Goal: Task Accomplishment & Management: Manage account settings

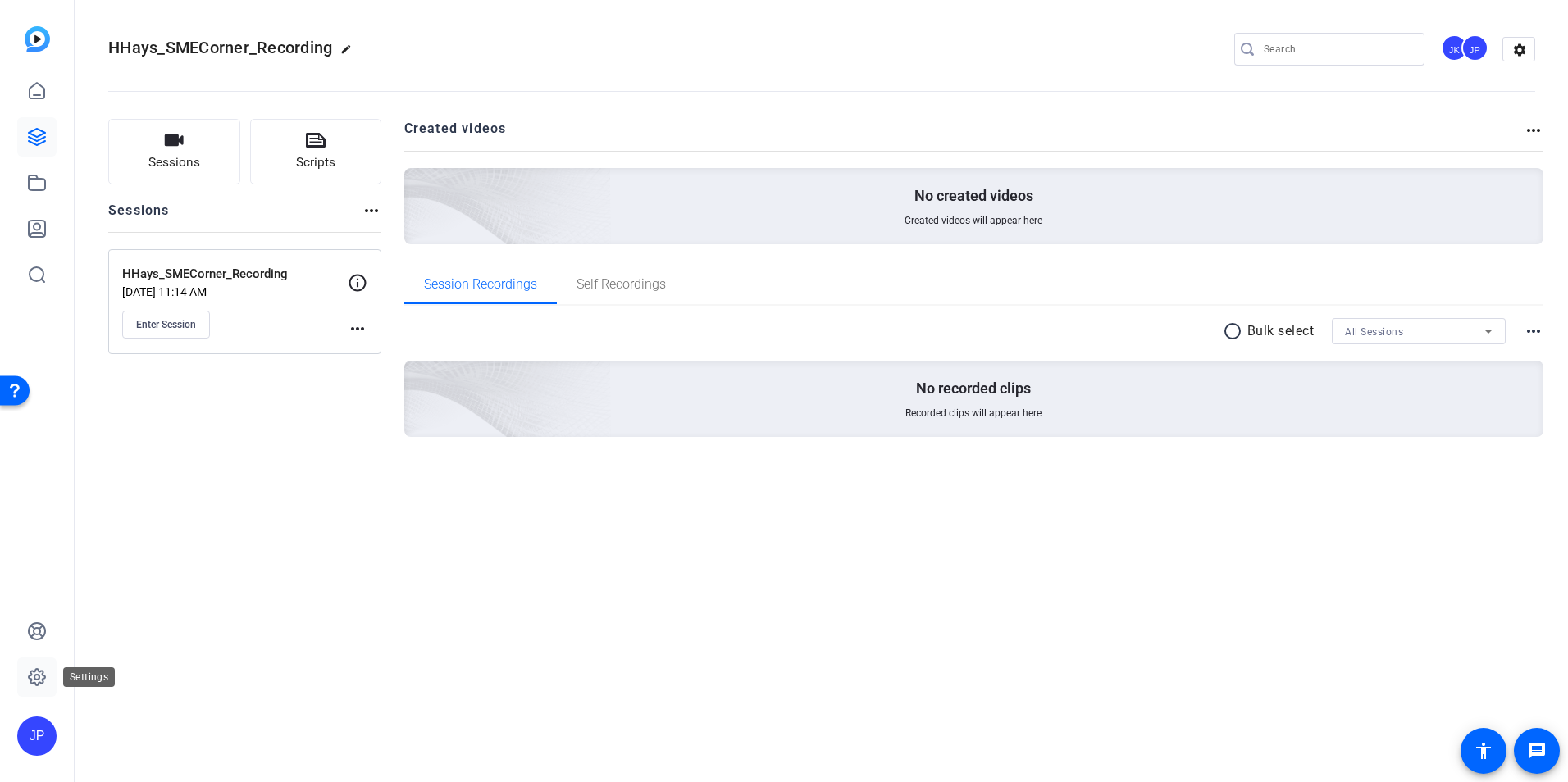
click at [33, 669] on icon at bounding box center [37, 677] width 20 height 20
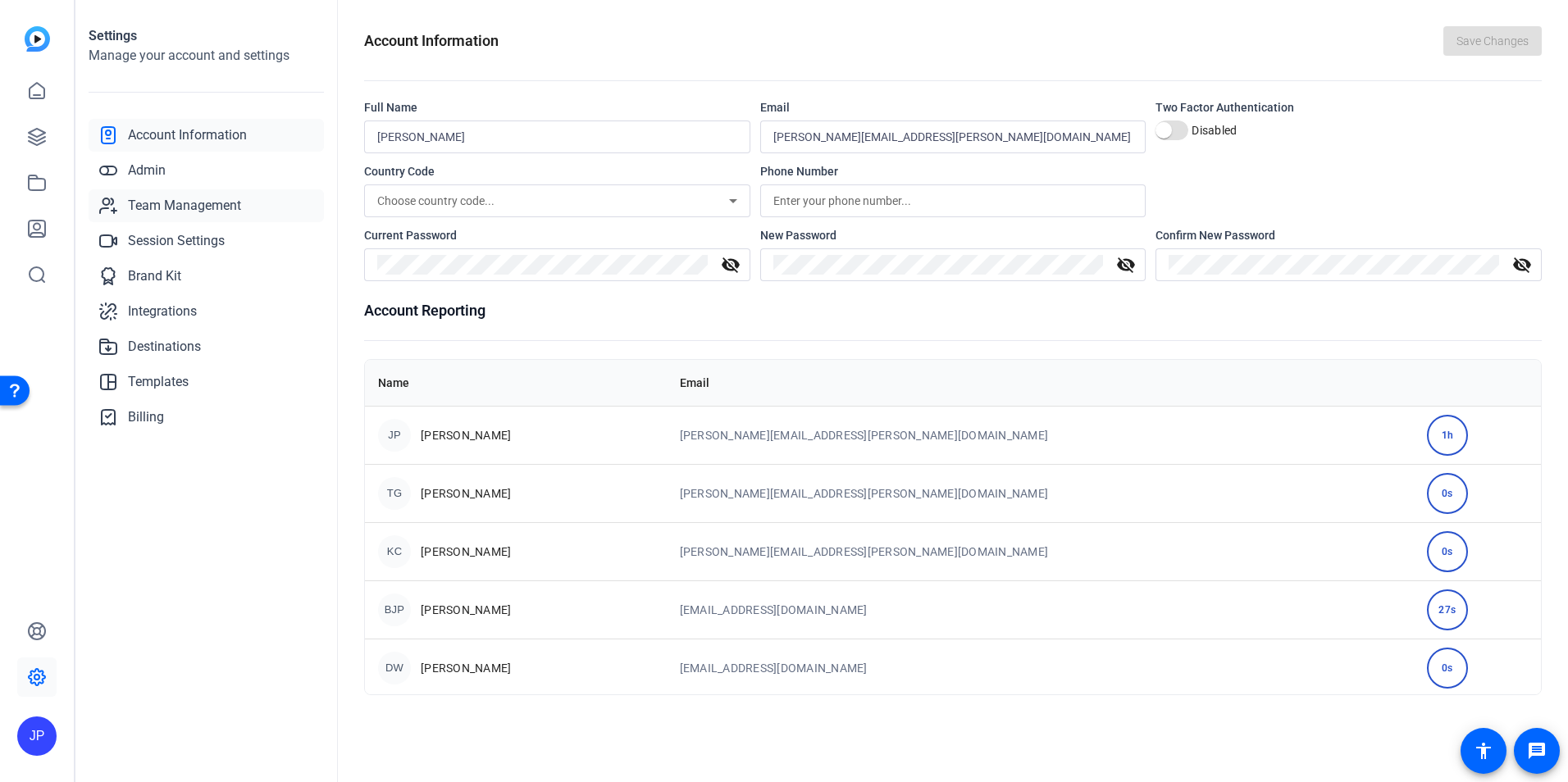
click at [176, 202] on span "Team Management" at bounding box center [184, 206] width 113 height 20
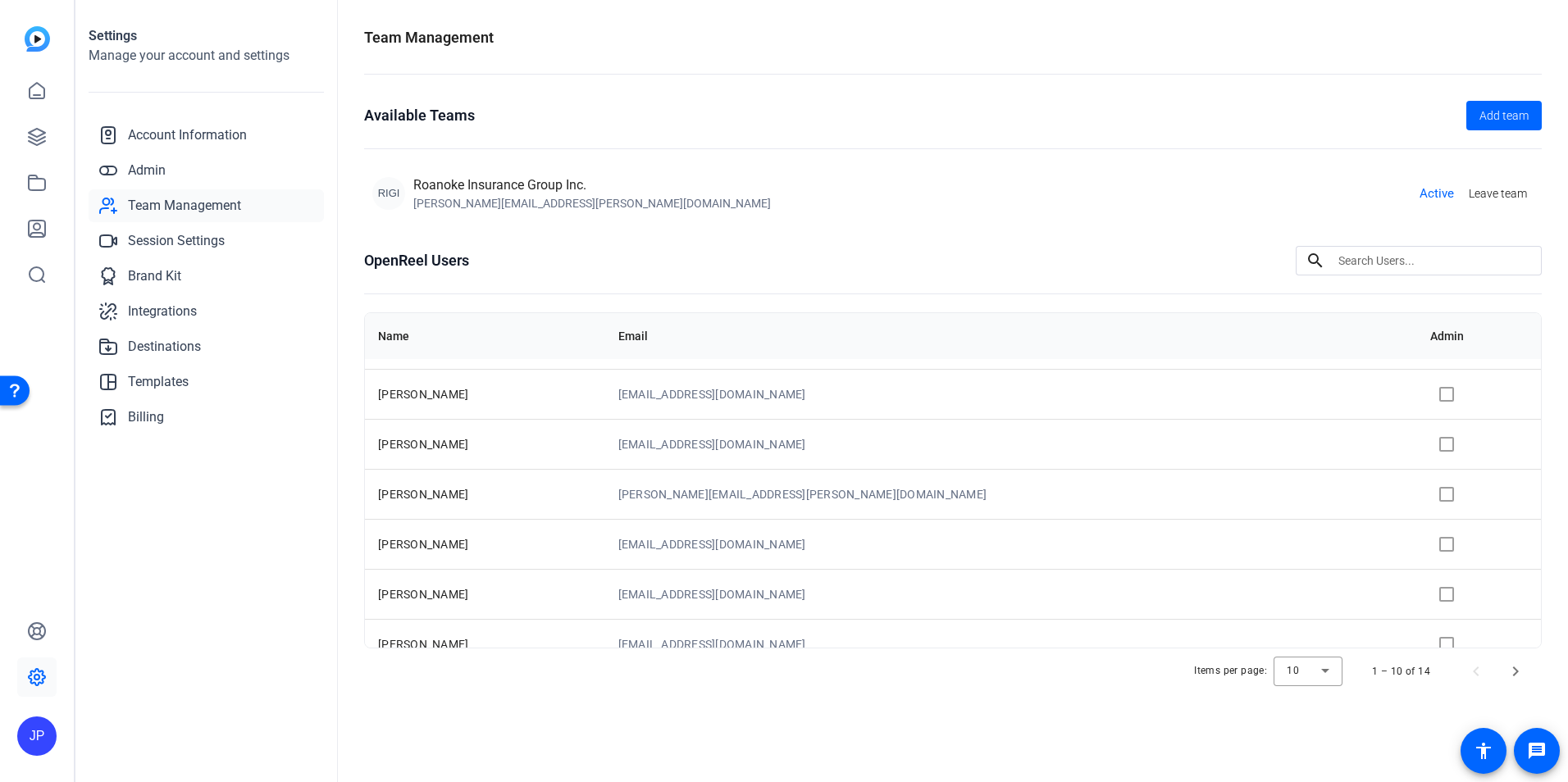
scroll to position [211, 0]
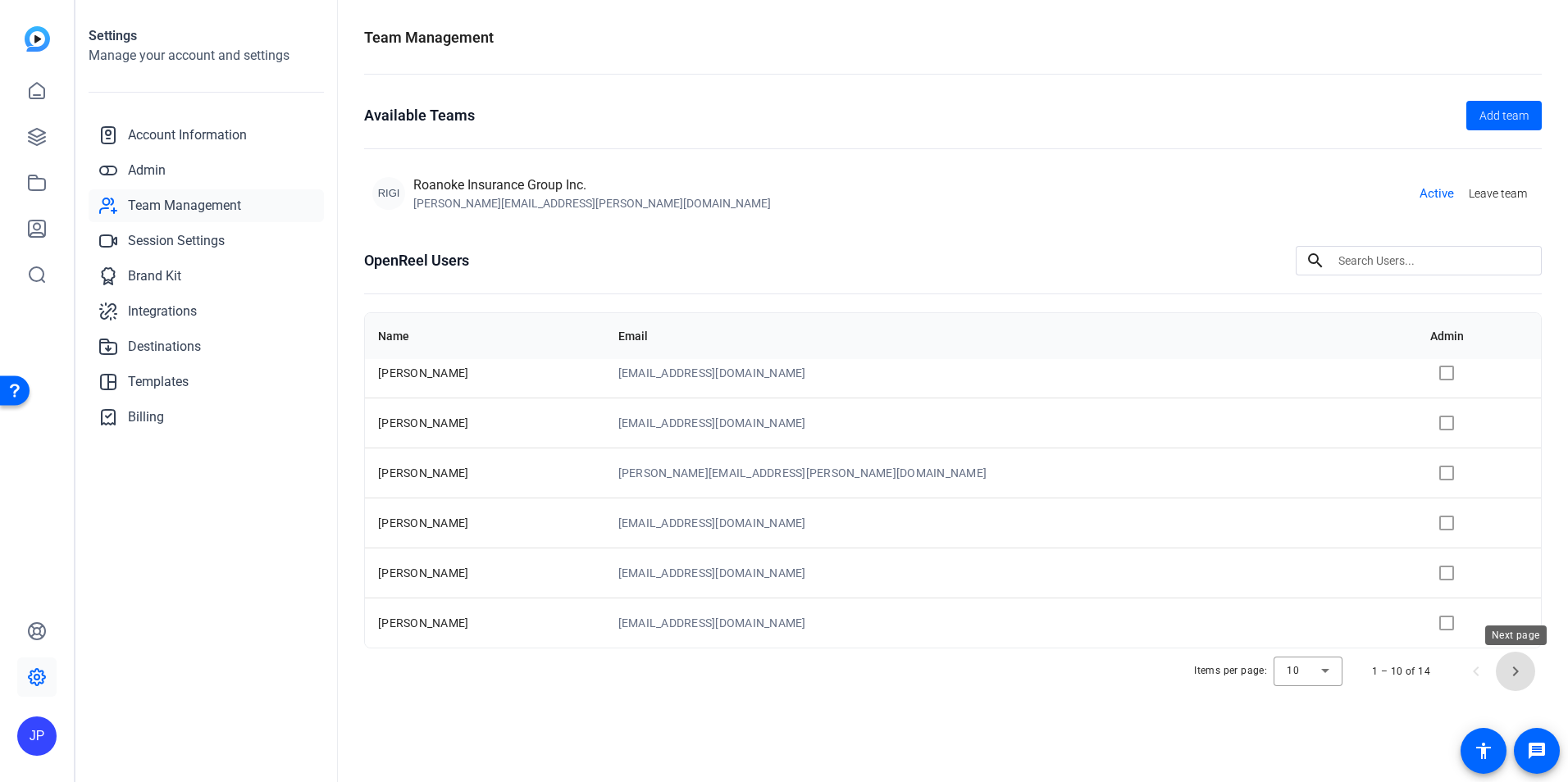
click at [1518, 680] on span "Next page" at bounding box center [1516, 671] width 39 height 39
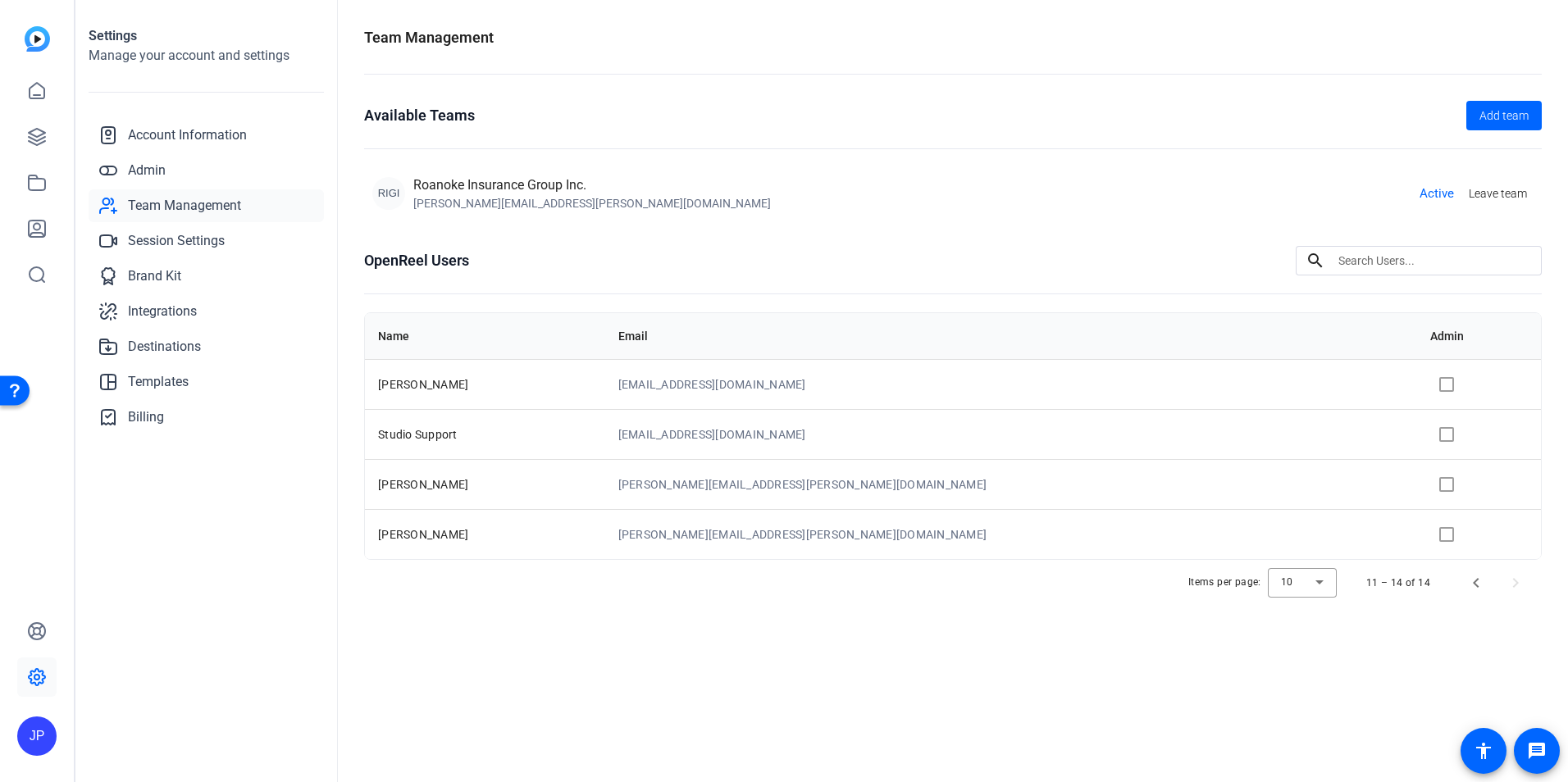
click at [1417, 489] on td at bounding box center [1478, 484] width 124 height 50
click at [1417, 484] on td at bounding box center [1478, 484] width 124 height 50
click at [1417, 483] on td at bounding box center [1478, 484] width 124 height 50
click at [1477, 583] on span "Previous page" at bounding box center [1476, 582] width 39 height 39
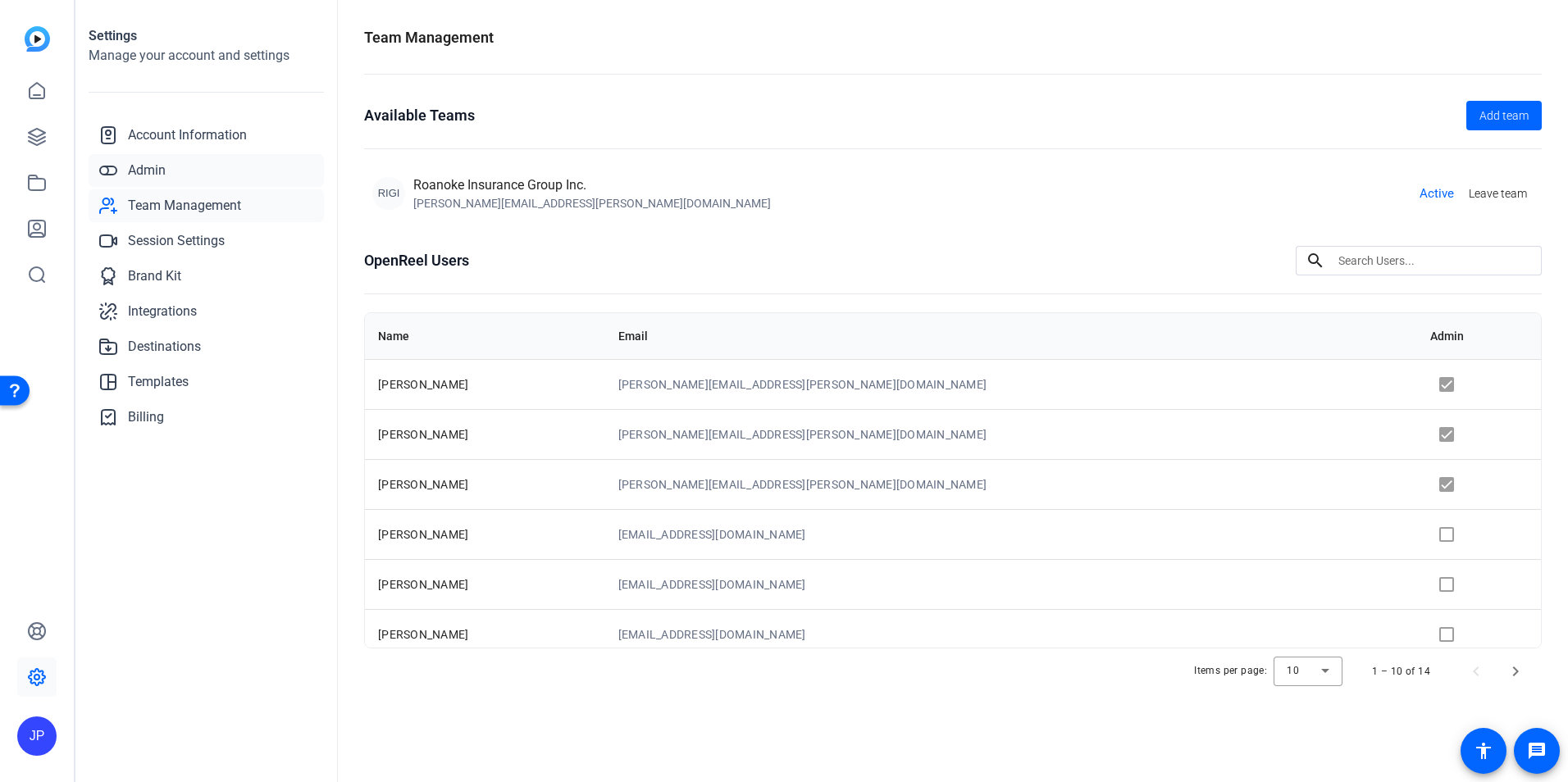
click at [143, 174] on span "Admin" at bounding box center [147, 170] width 38 height 20
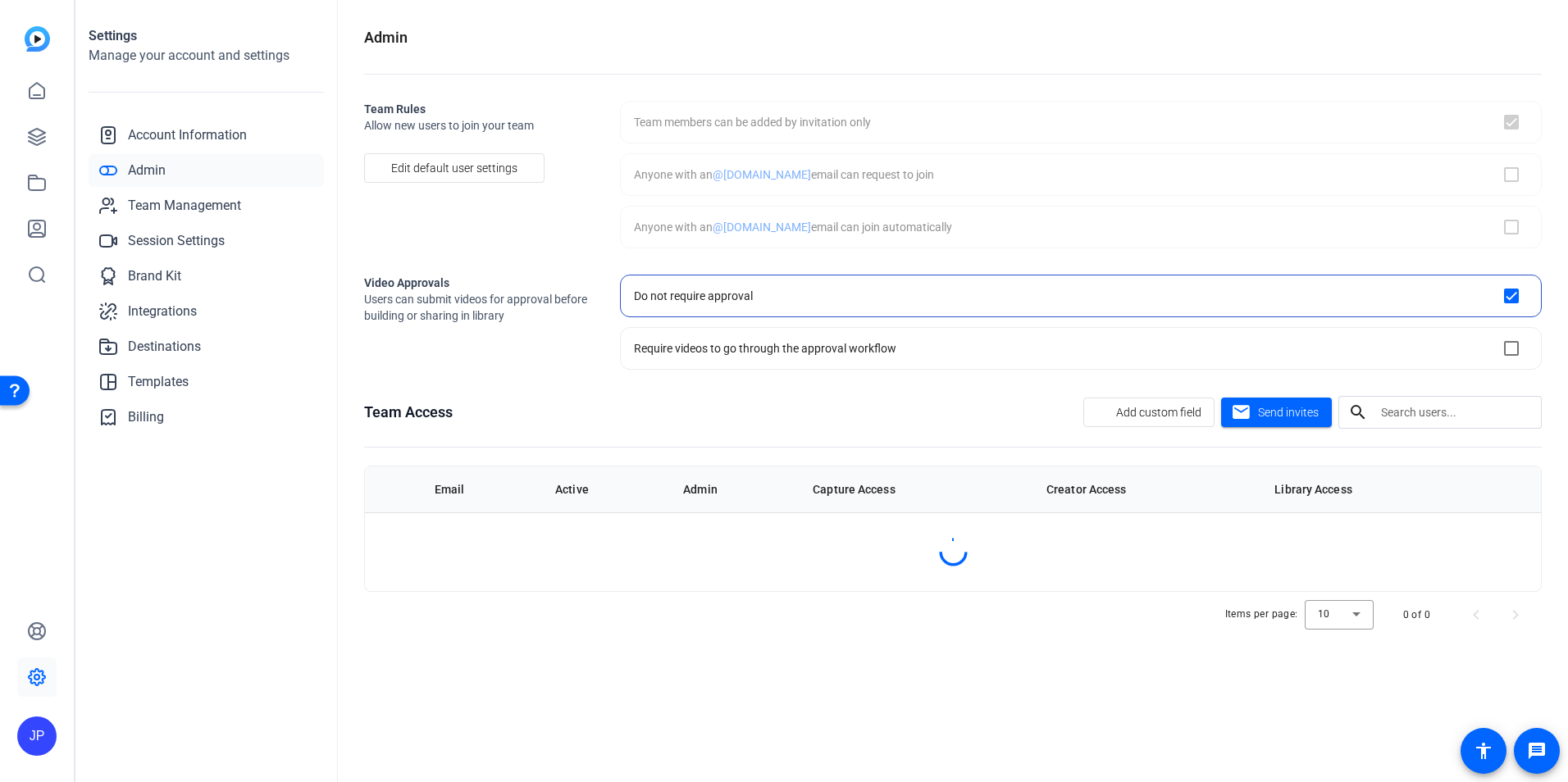
checkbox input "true"
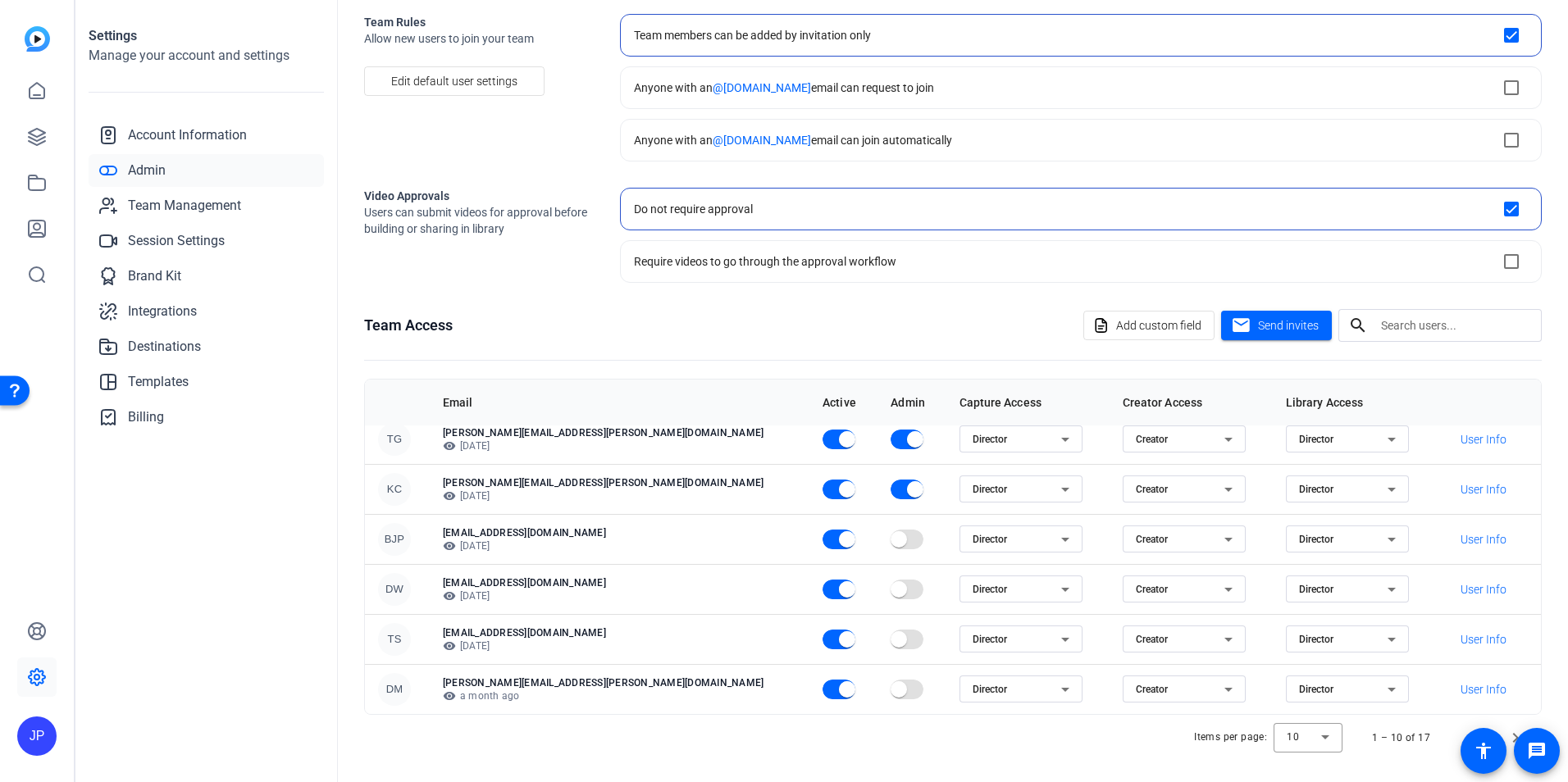
scroll to position [92, 0]
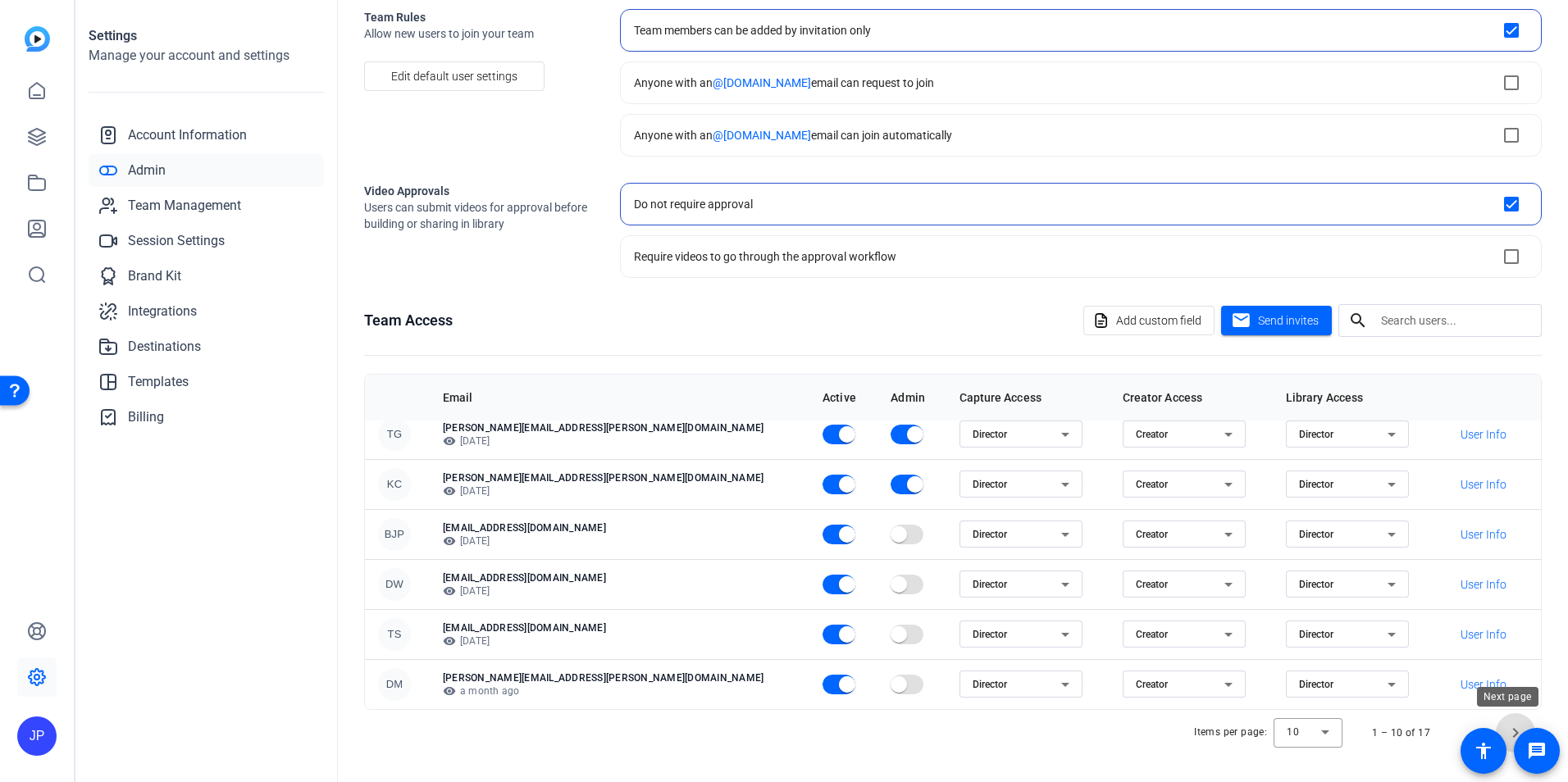
click at [1508, 722] on span "Next page" at bounding box center [1516, 733] width 39 height 39
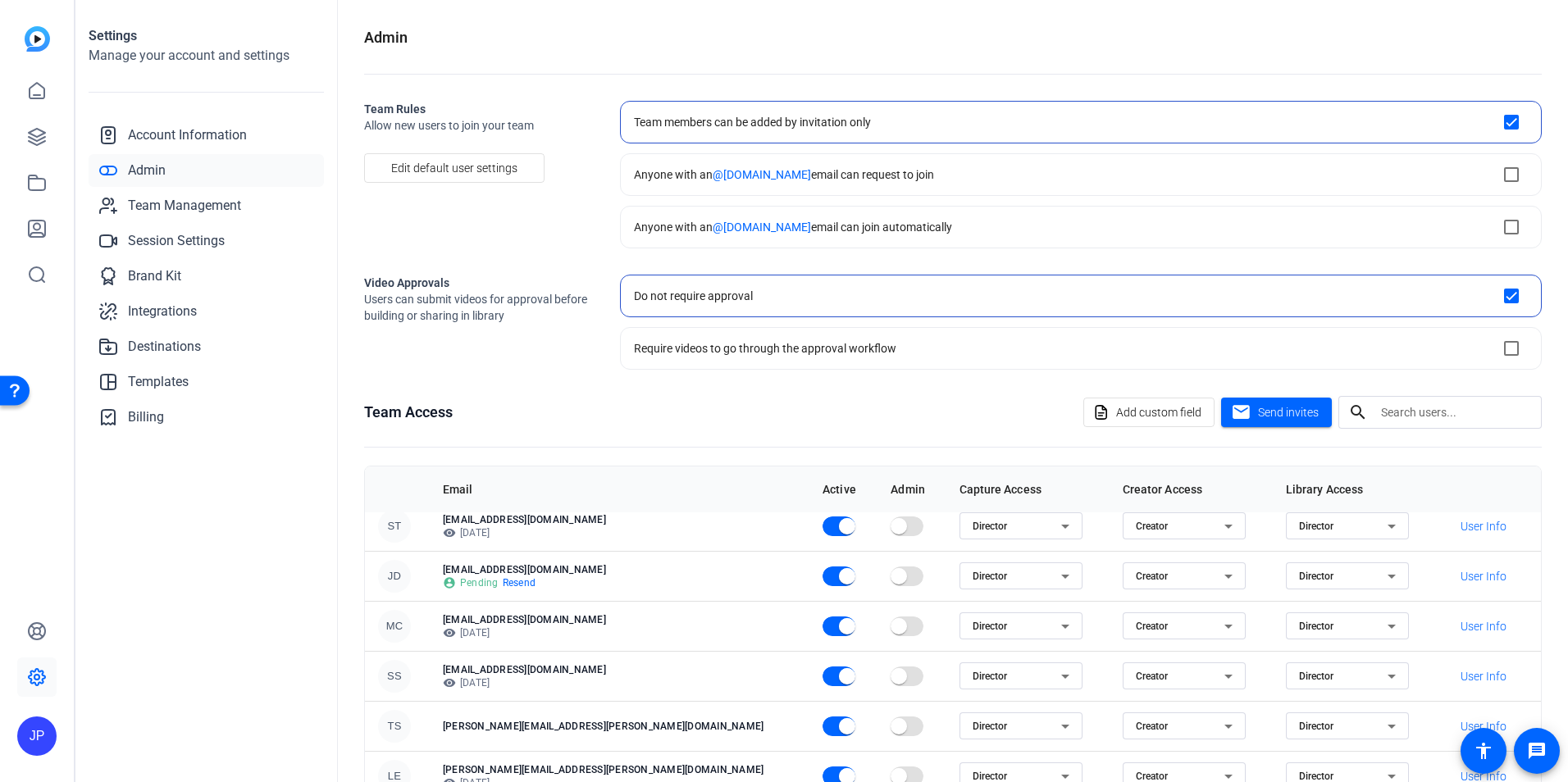
scroll to position [82, 0]
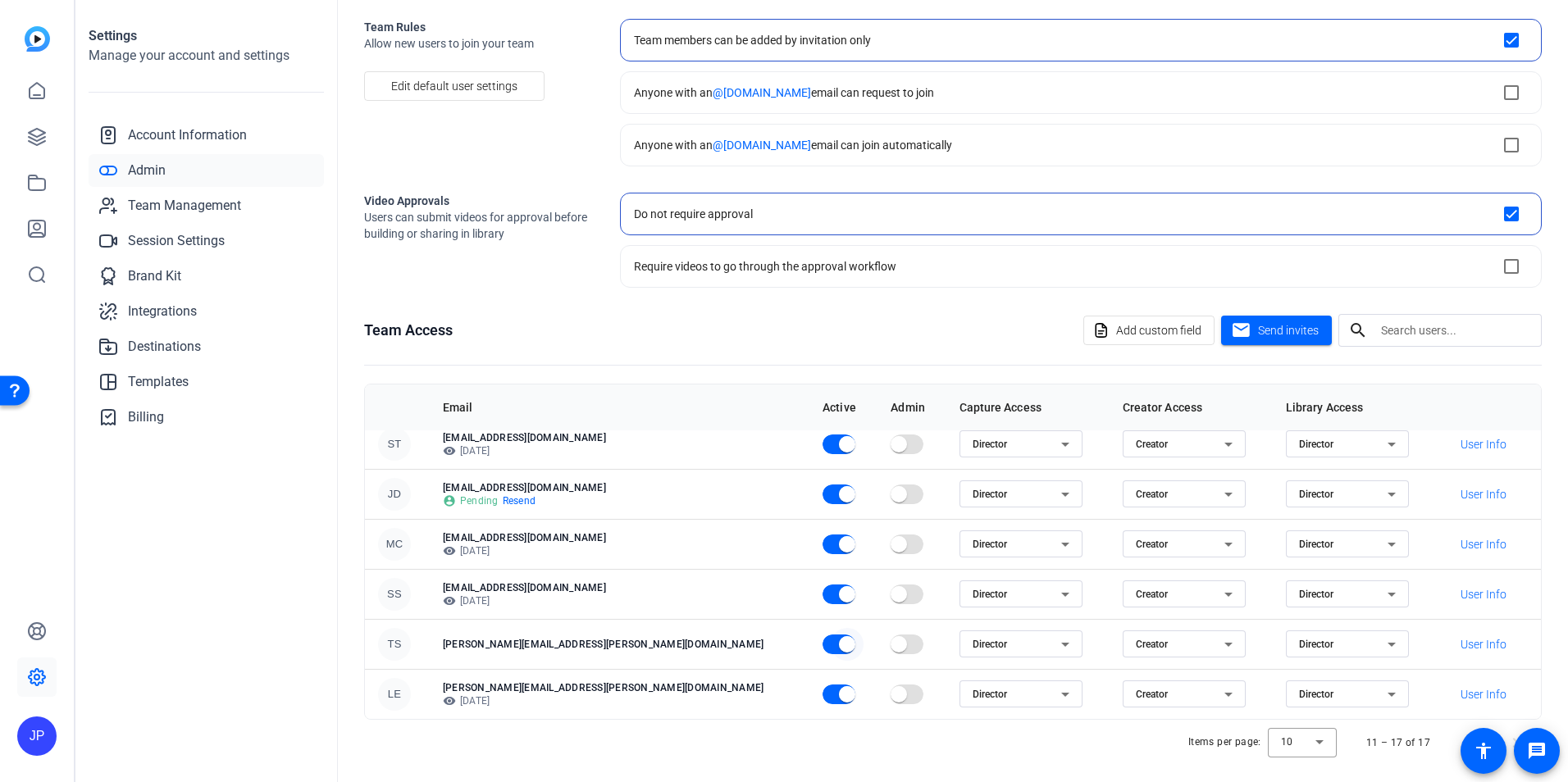
click at [839, 642] on span "button" at bounding box center [847, 644] width 16 height 16
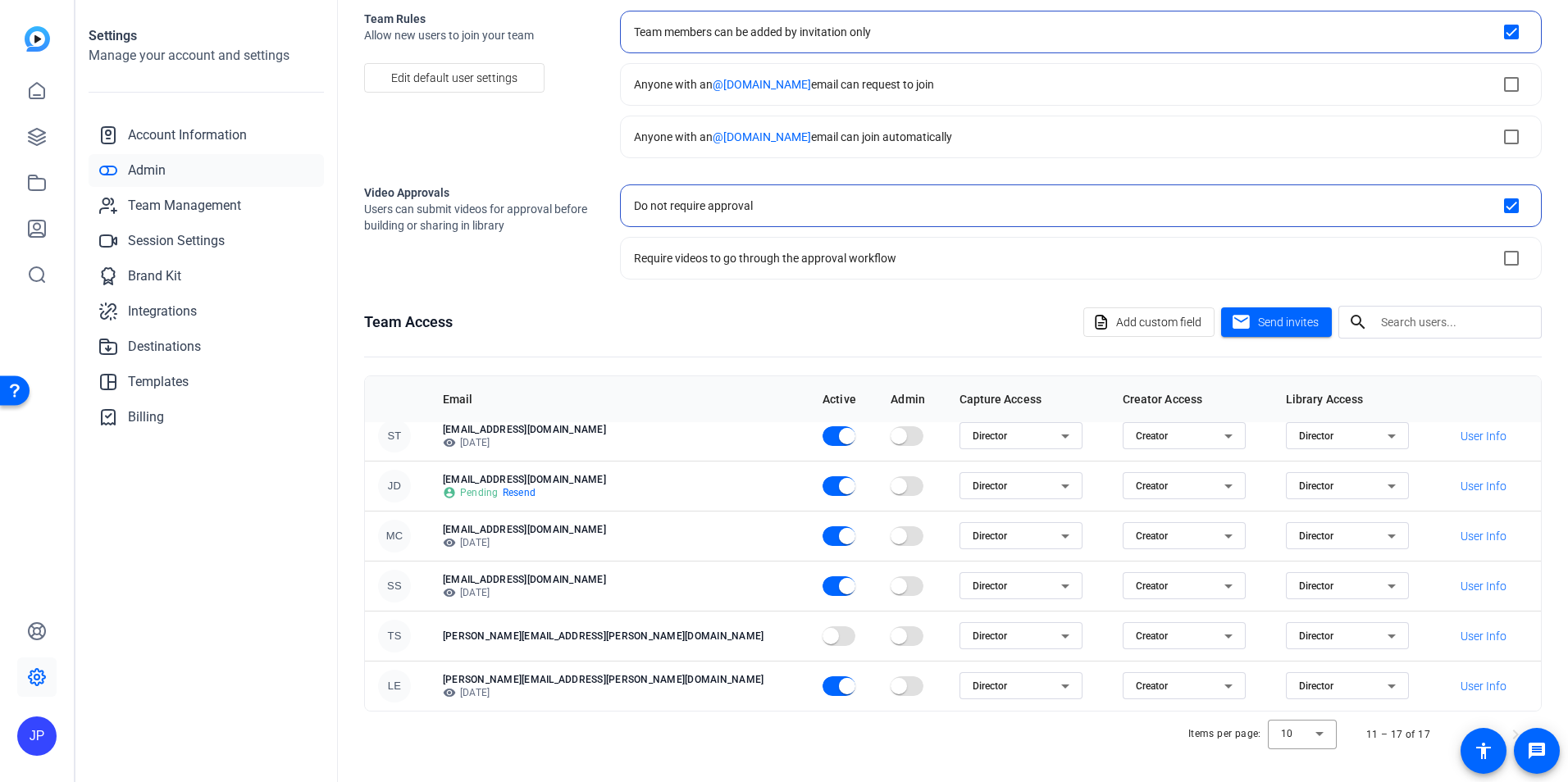
scroll to position [92, 0]
click at [1284, 316] on span "Send invites" at bounding box center [1288, 321] width 61 height 17
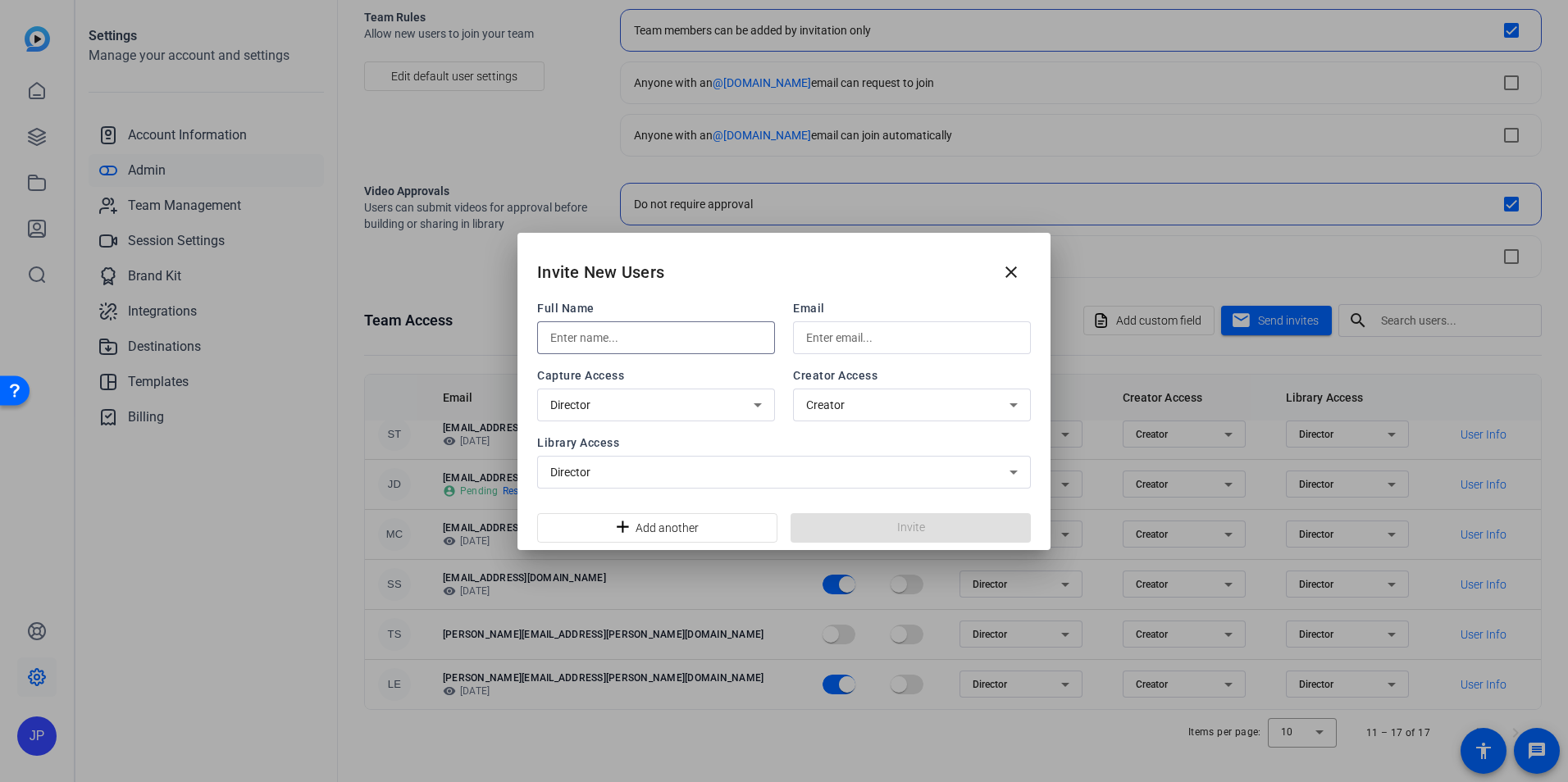
click at [613, 335] on input "text" at bounding box center [656, 338] width 212 height 20
type input "[PERSON_NAME]"
paste input "[EMAIL_ADDRESS][DOMAIN_NAME]"
type input "[EMAIL_ADDRESS][DOMAIN_NAME]"
click at [897, 536] on span "Invite" at bounding box center [911, 528] width 28 height 17
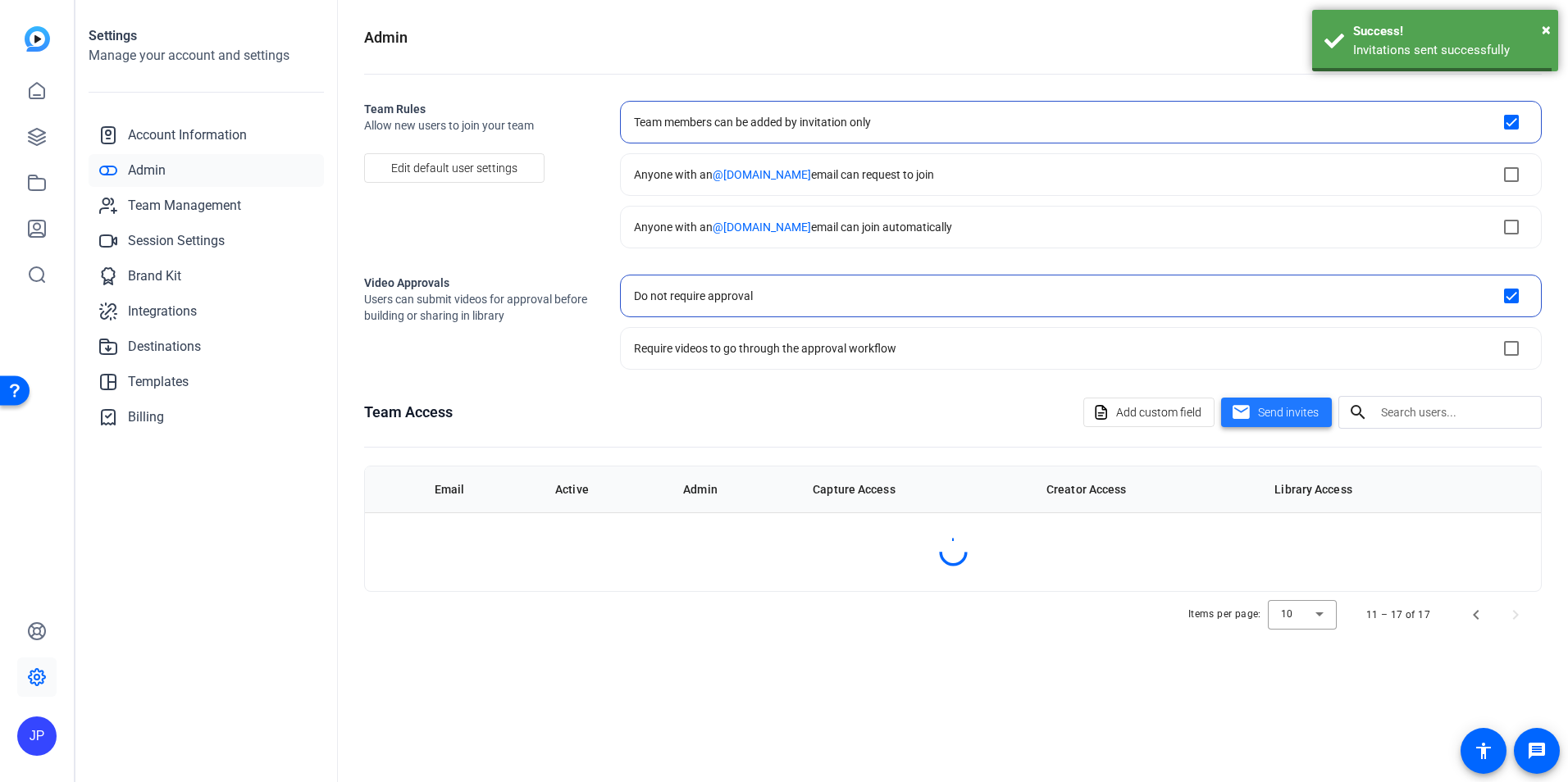
scroll to position [0, 0]
